Goal: Information Seeking & Learning: Learn about a topic

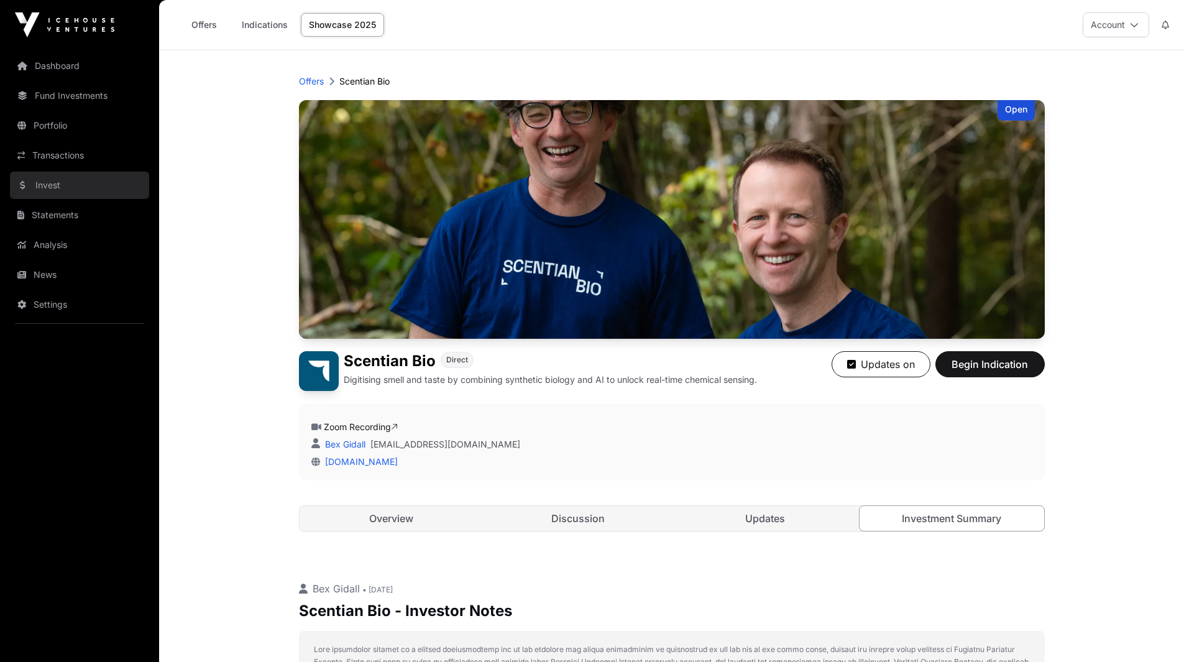
click at [56, 186] on link "Invest" at bounding box center [79, 185] width 139 height 27
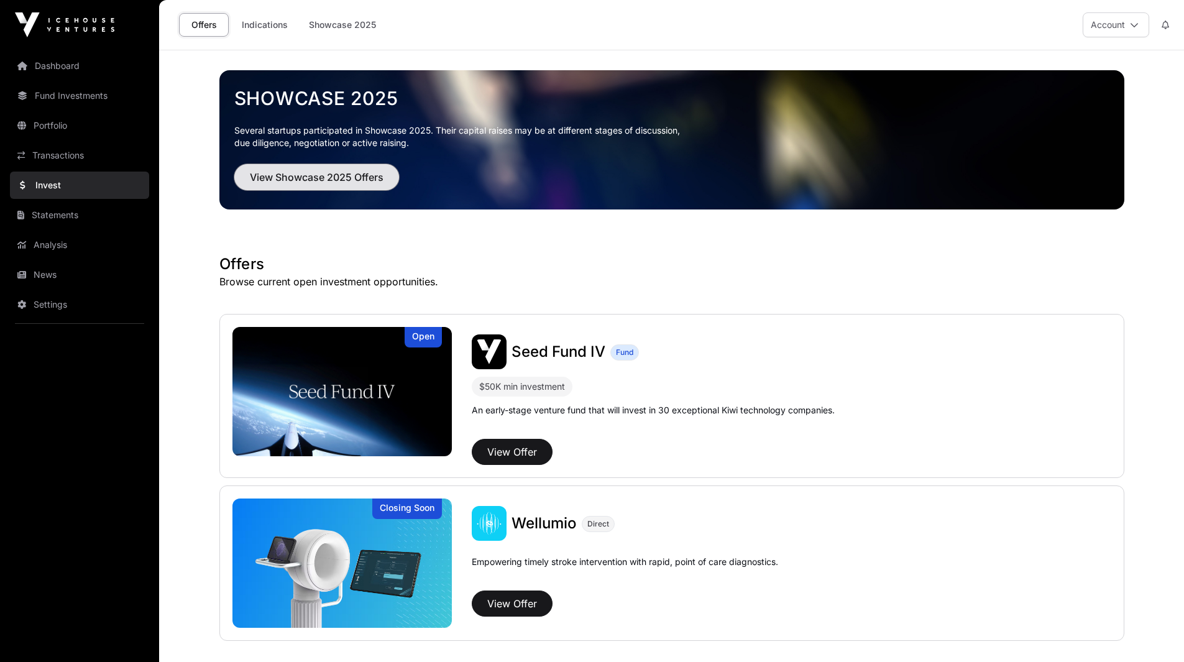
click at [356, 176] on span "View Showcase 2025 Offers" at bounding box center [317, 177] width 134 height 15
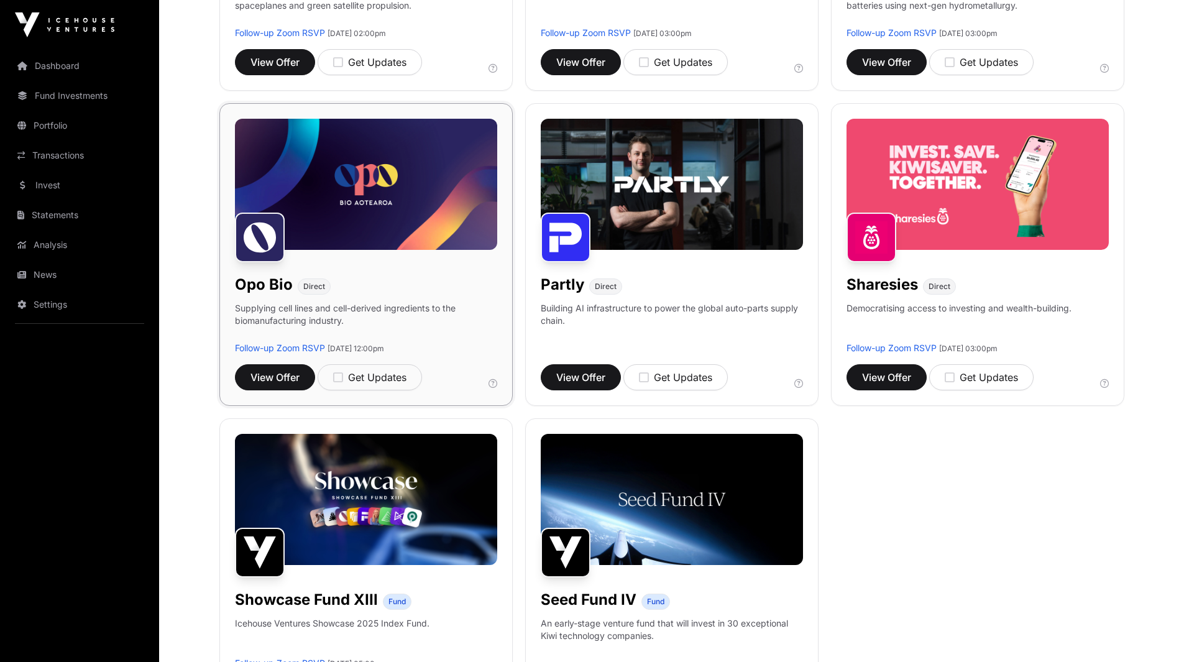
scroll to position [725, 0]
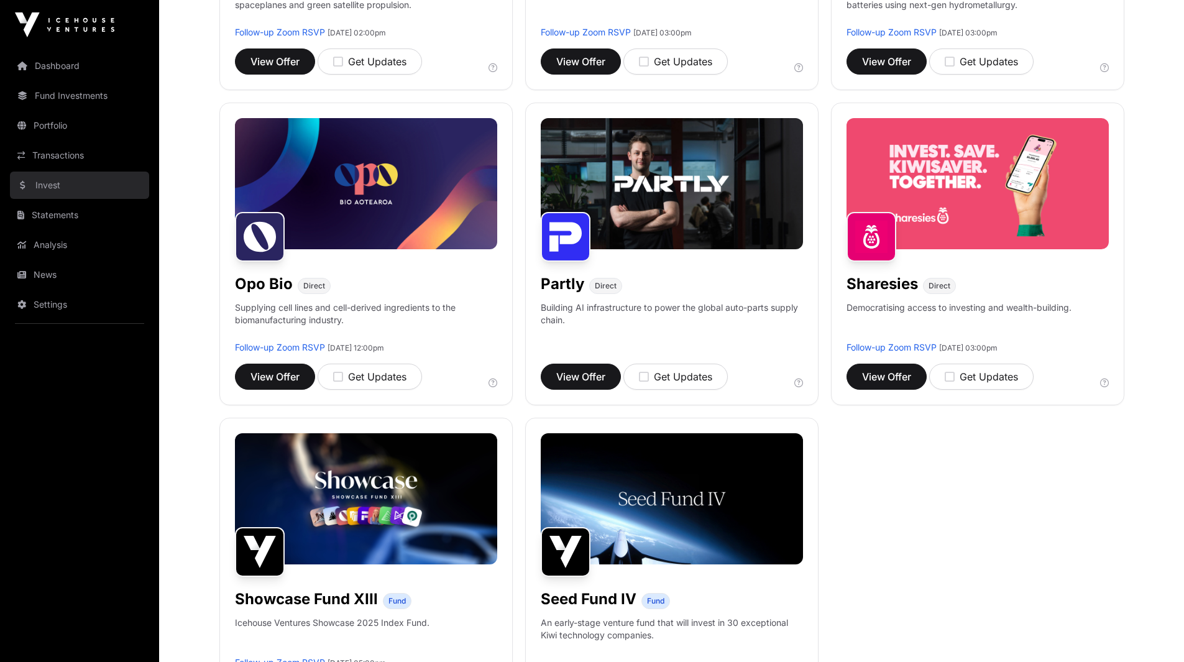
click at [49, 186] on link "Invest" at bounding box center [79, 185] width 139 height 27
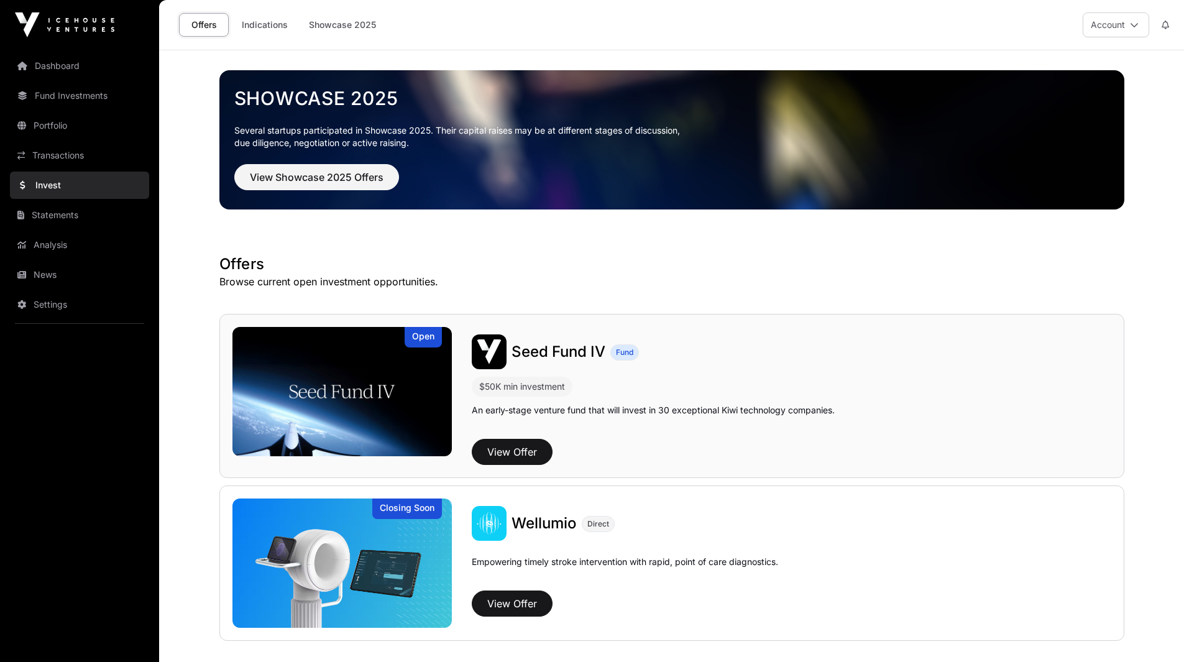
click at [378, 372] on img at bounding box center [342, 391] width 220 height 129
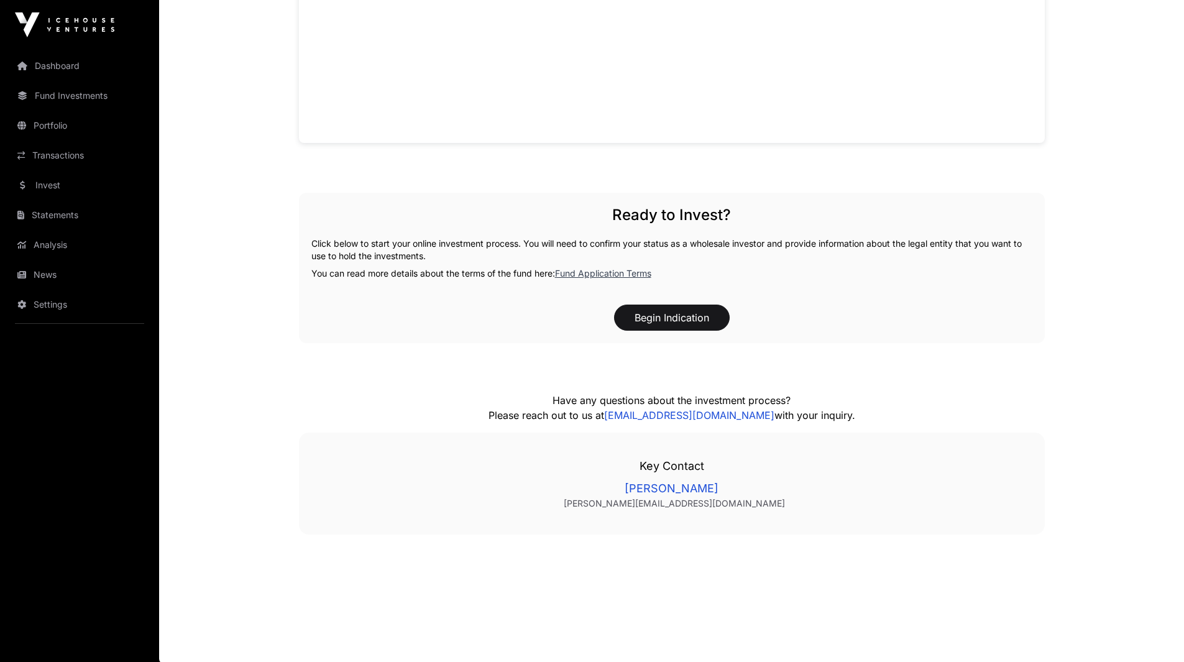
scroll to position [1179, 0]
